Goal: Task Accomplishment & Management: Manage account settings

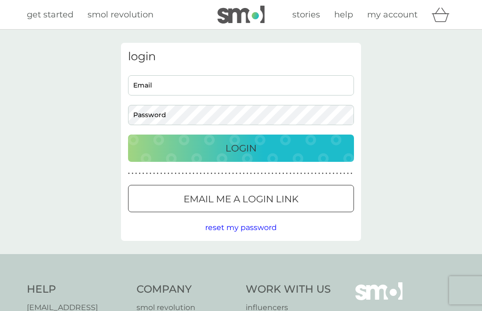
type input "[EMAIL_ADDRESS][DOMAIN_NAME]"
click at [247, 145] on p "Login" at bounding box center [240, 148] width 31 height 15
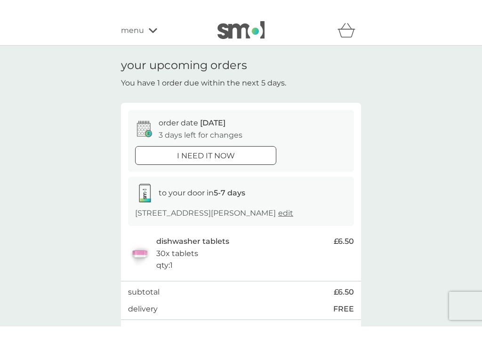
scroll to position [48, 0]
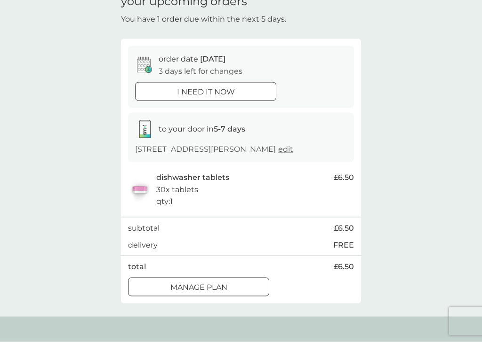
click at [212, 283] on div at bounding box center [199, 288] width 34 height 10
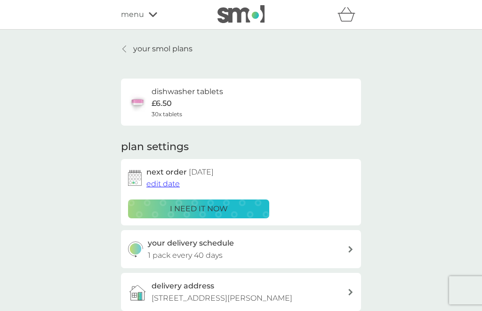
click at [349, 246] on icon at bounding box center [350, 249] width 5 height 7
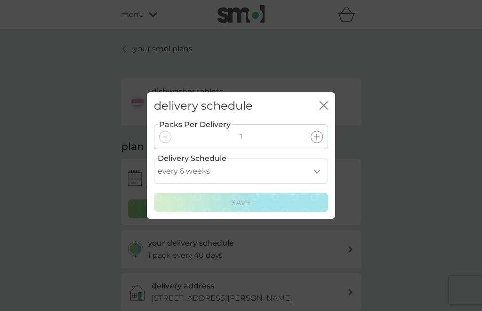
click at [317, 169] on select "every 1 week every 2 weeks every 3 weeks every 4 weeks every 5 weeks every 6 we…" at bounding box center [241, 171] width 174 height 25
select select "56"
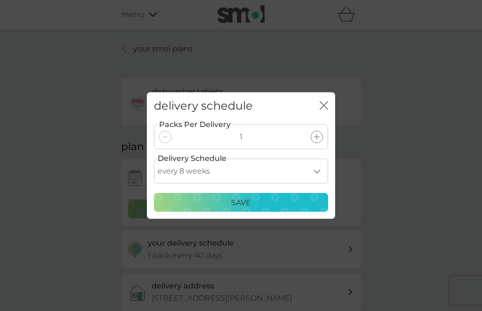
click at [253, 201] on div "Save" at bounding box center [241, 203] width 162 height 12
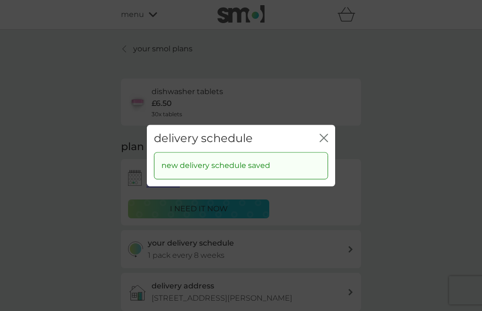
click at [325, 137] on icon "close" at bounding box center [323, 138] width 8 height 8
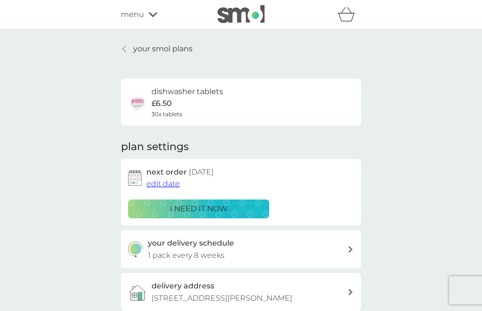
click at [161, 183] on span "edit date" at bounding box center [162, 183] width 33 height 9
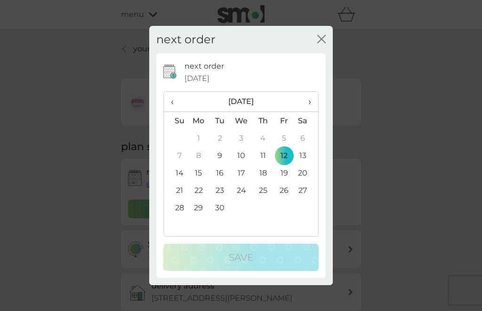
click at [286, 190] on td "26" at bounding box center [283, 190] width 21 height 17
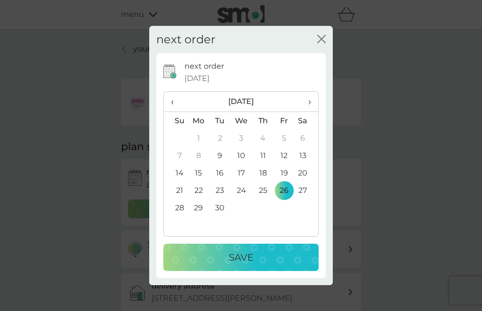
click at [246, 251] on p "Save" at bounding box center [241, 257] width 24 height 15
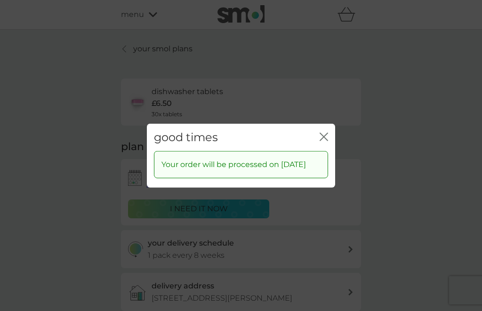
click at [325, 133] on icon "close" at bounding box center [326, 137] width 4 height 8
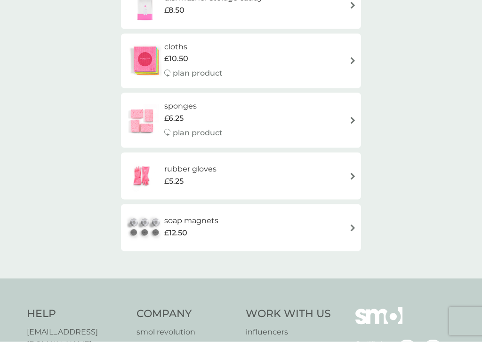
scroll to position [242, 0]
click at [351, 225] on img at bounding box center [352, 227] width 7 height 7
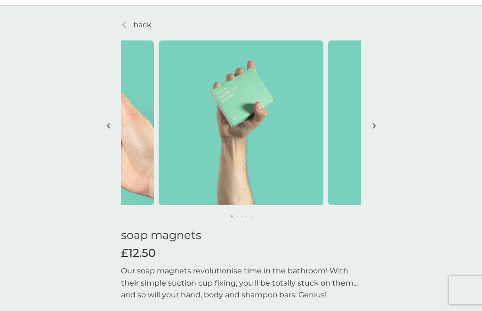
scroll to position [24, 0]
click at [373, 123] on img "button" at bounding box center [374, 126] width 4 height 7
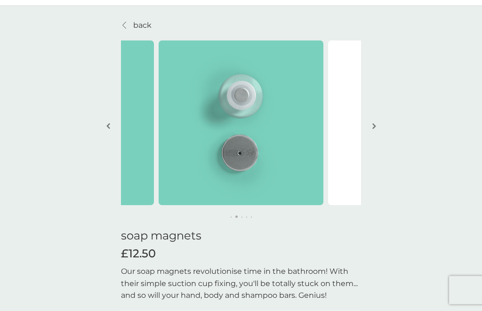
scroll to position [24, 0]
click at [374, 122] on img "button" at bounding box center [374, 125] width 4 height 7
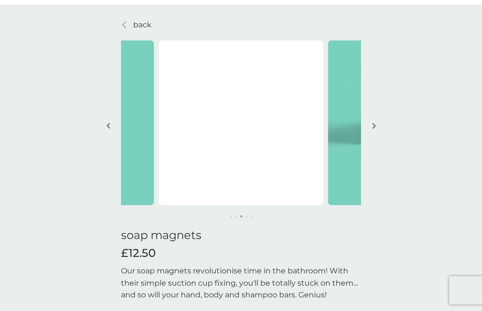
click at [376, 115] on button "button" at bounding box center [373, 126] width 7 height 47
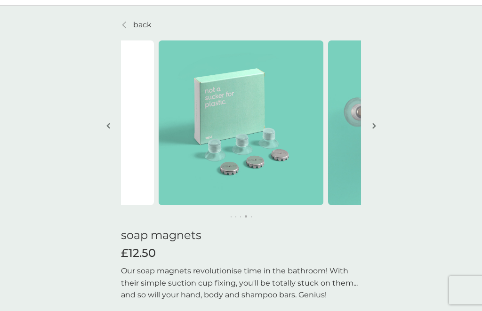
click at [376, 118] on button "button" at bounding box center [373, 126] width 7 height 47
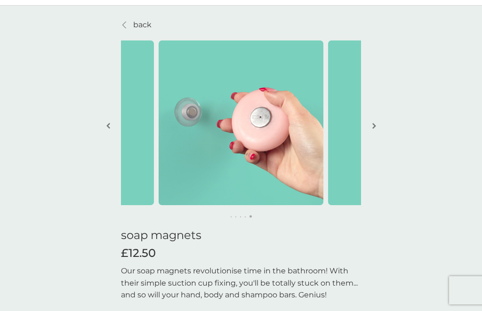
click at [375, 119] on button "button" at bounding box center [373, 126] width 7 height 47
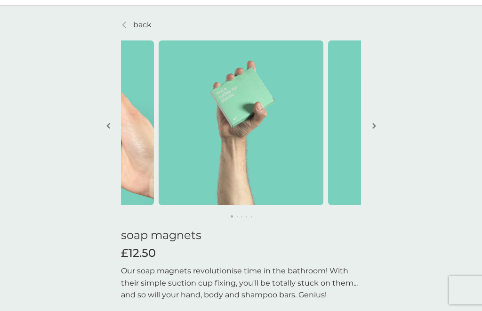
click at [138, 22] on p "back" at bounding box center [142, 25] width 18 height 12
